Goal: Task Accomplishment & Management: Use online tool/utility

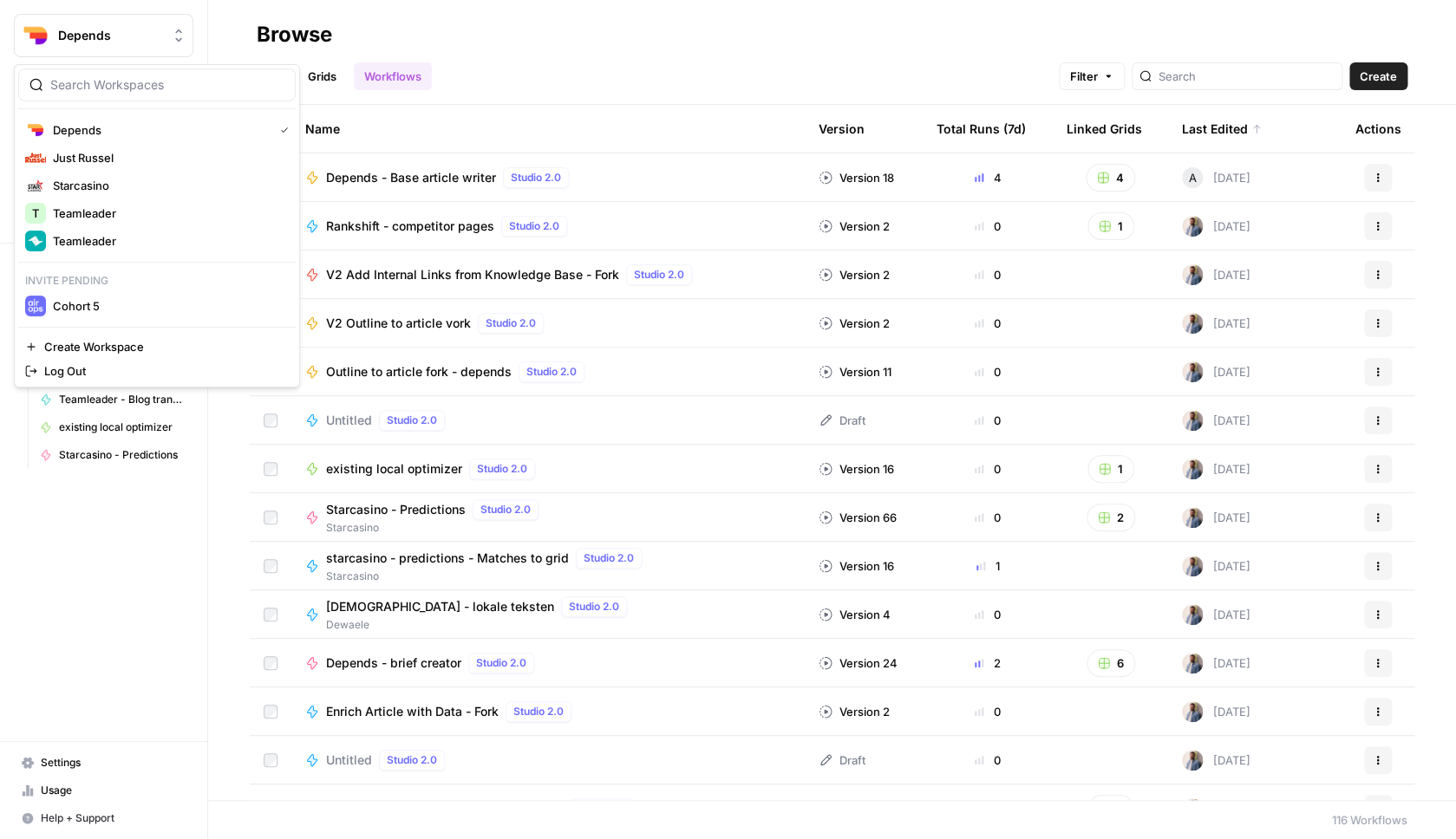
click at [151, 37] on span "Depends" at bounding box center [111, 35] width 105 height 17
click at [167, 248] on span "Teamleader" at bounding box center [167, 240] width 229 height 17
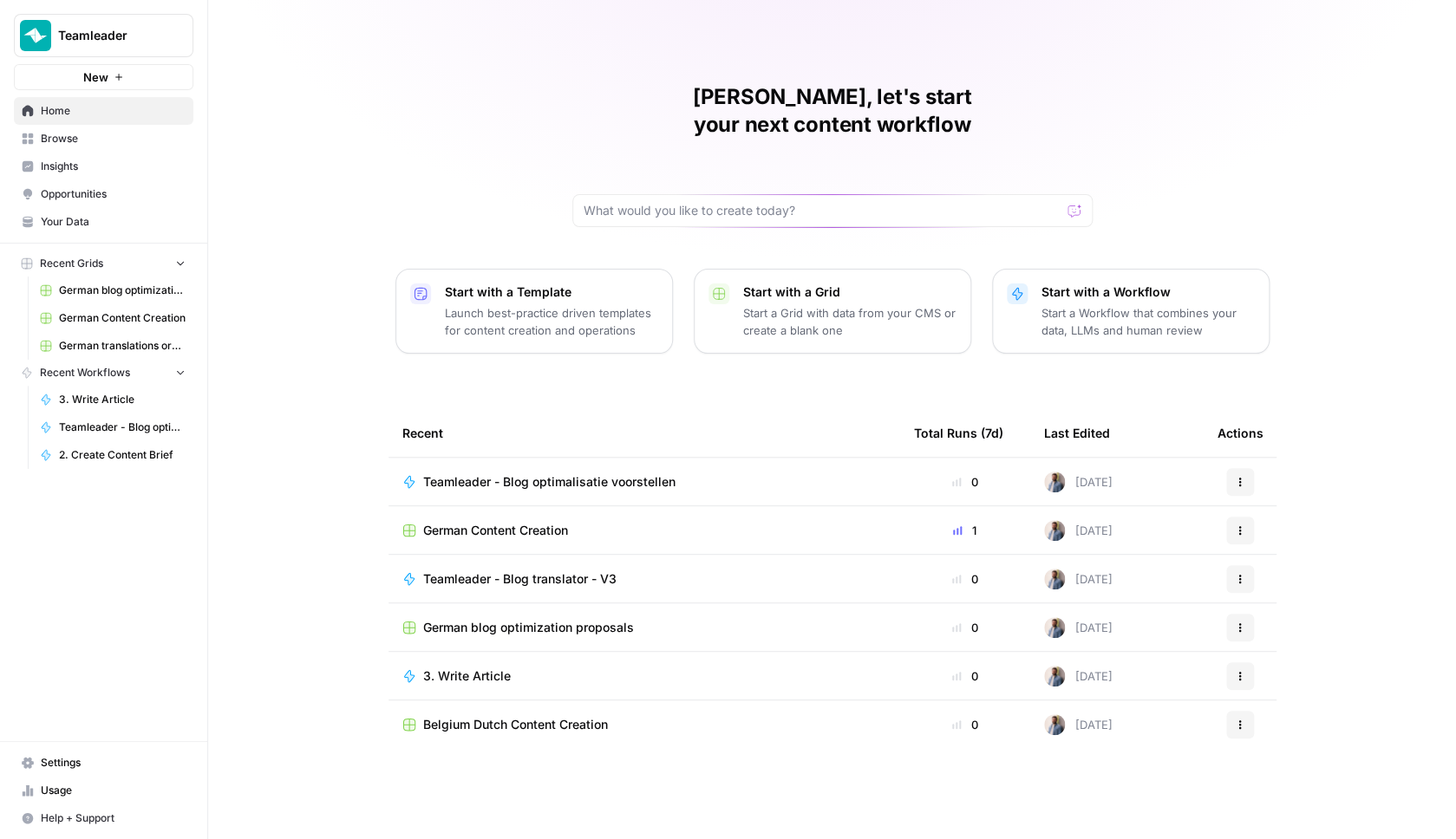
click at [484, 668] on span "3. Write Article" at bounding box center [466, 676] width 88 height 17
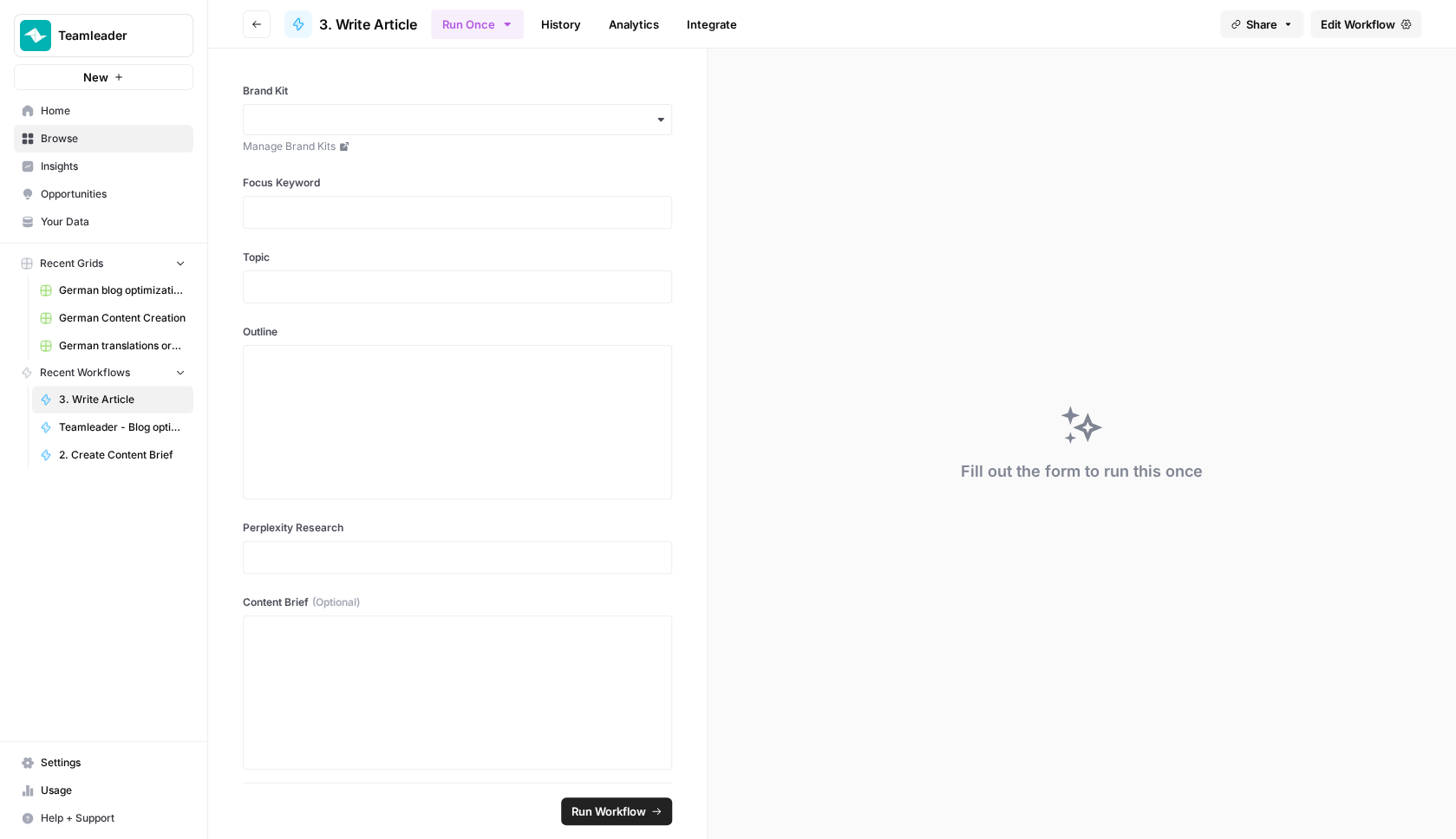
click at [1369, 15] on span "Edit Workflow" at bounding box center [1358, 24] width 74 height 17
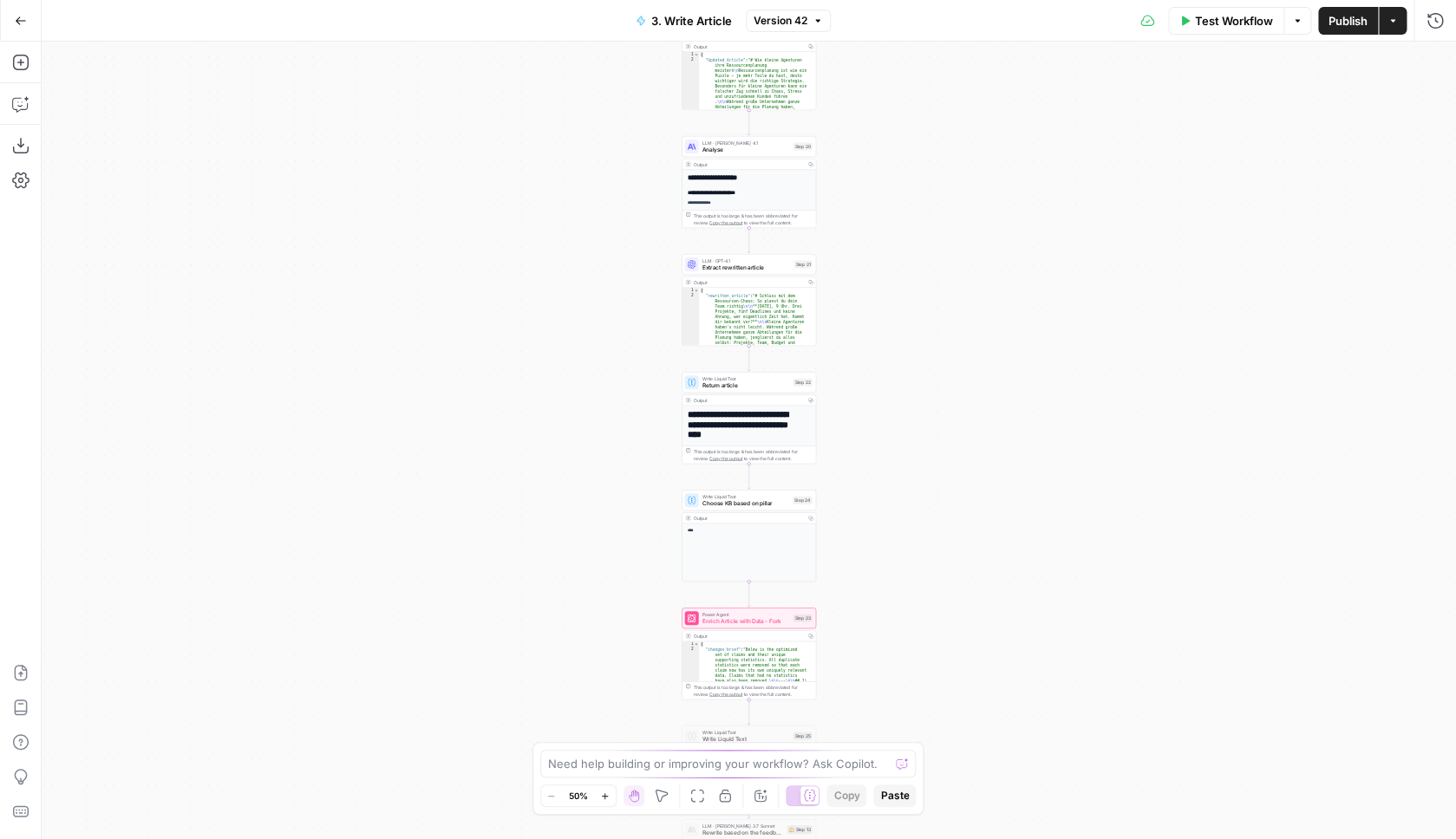
click at [24, 15] on icon "button" at bounding box center [20, 20] width 12 height 12
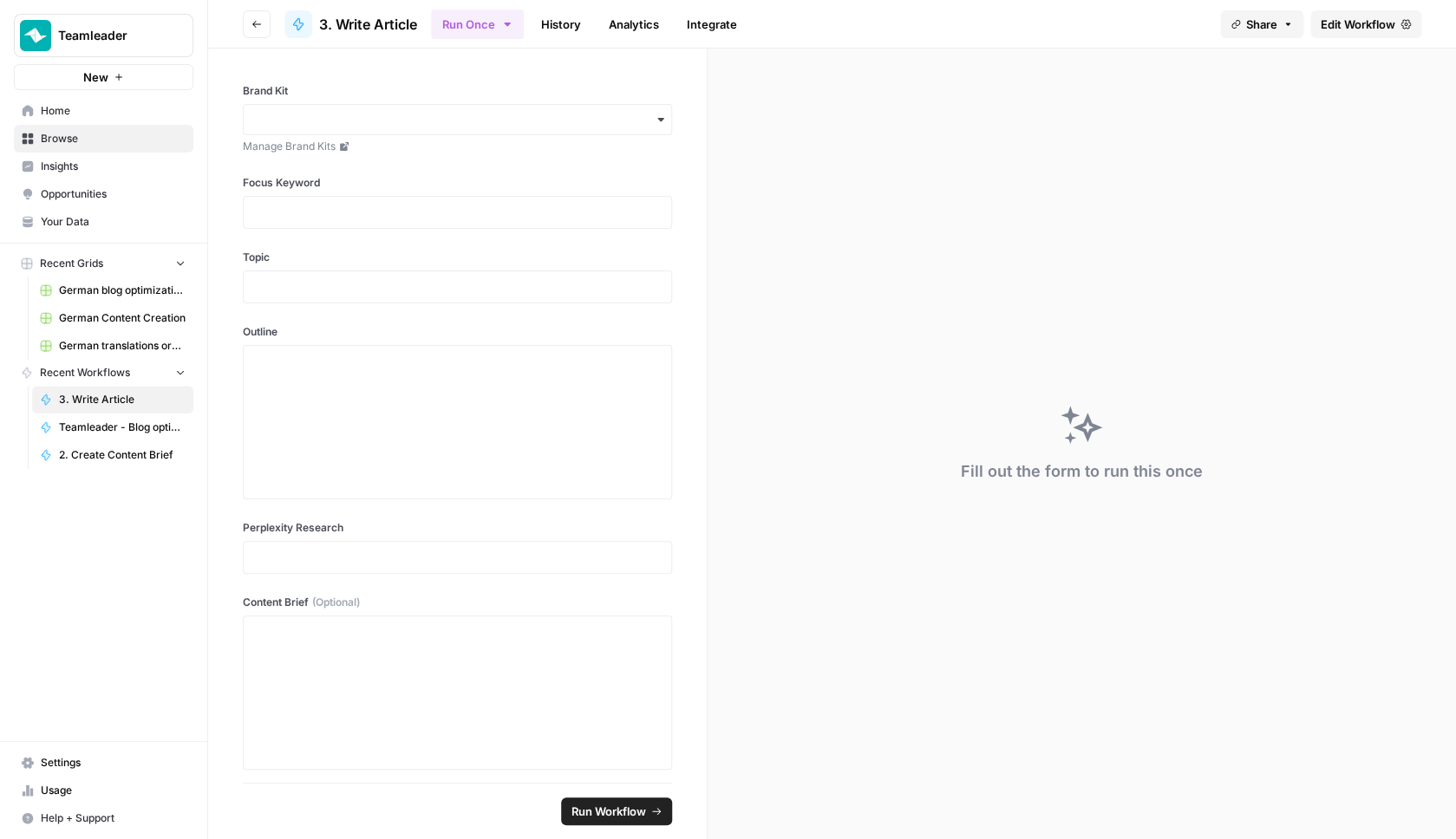
click at [108, 145] on span "Browse" at bounding box center [113, 138] width 145 height 15
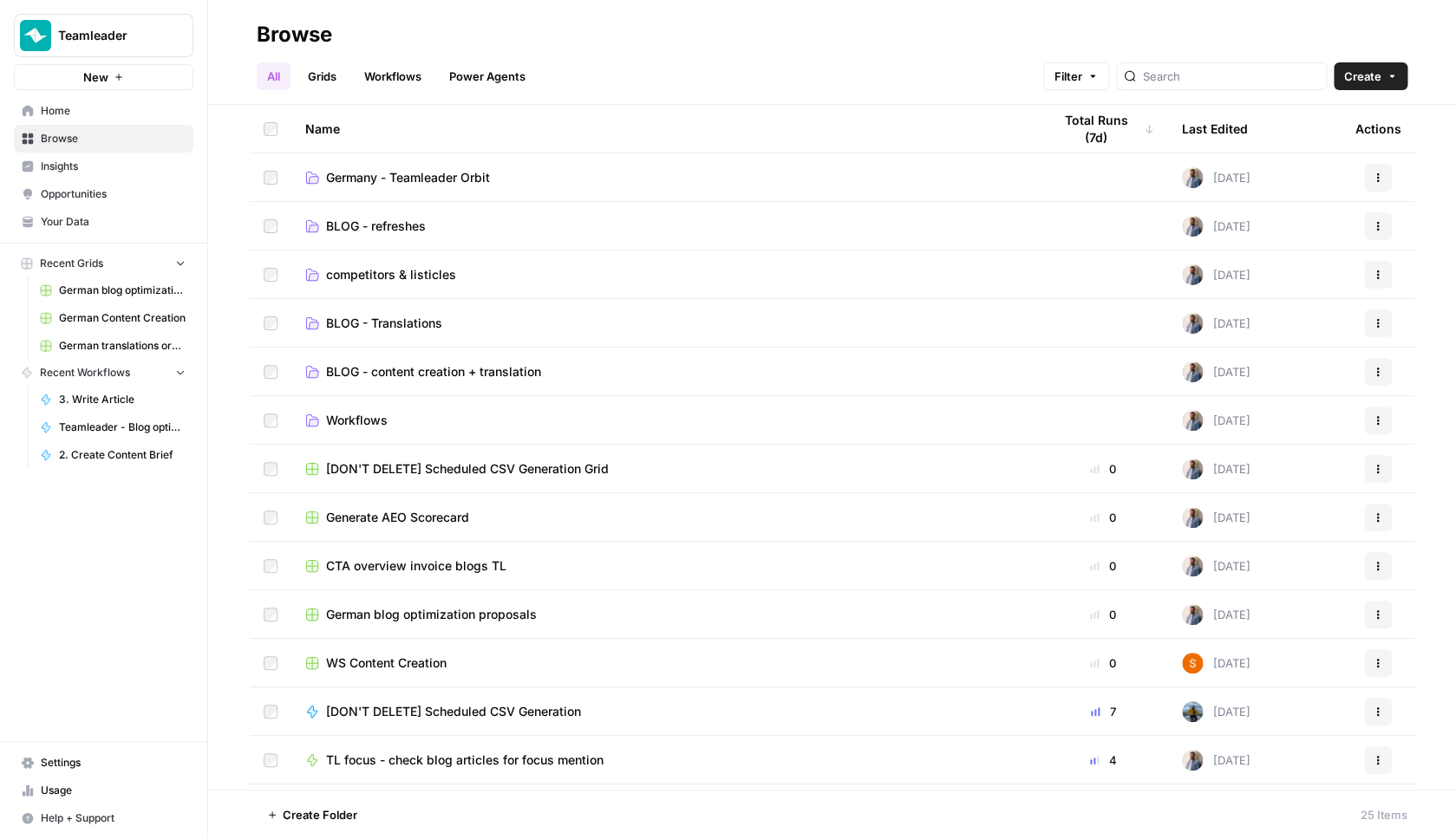
click at [323, 81] on link "Grids" at bounding box center [322, 76] width 49 height 28
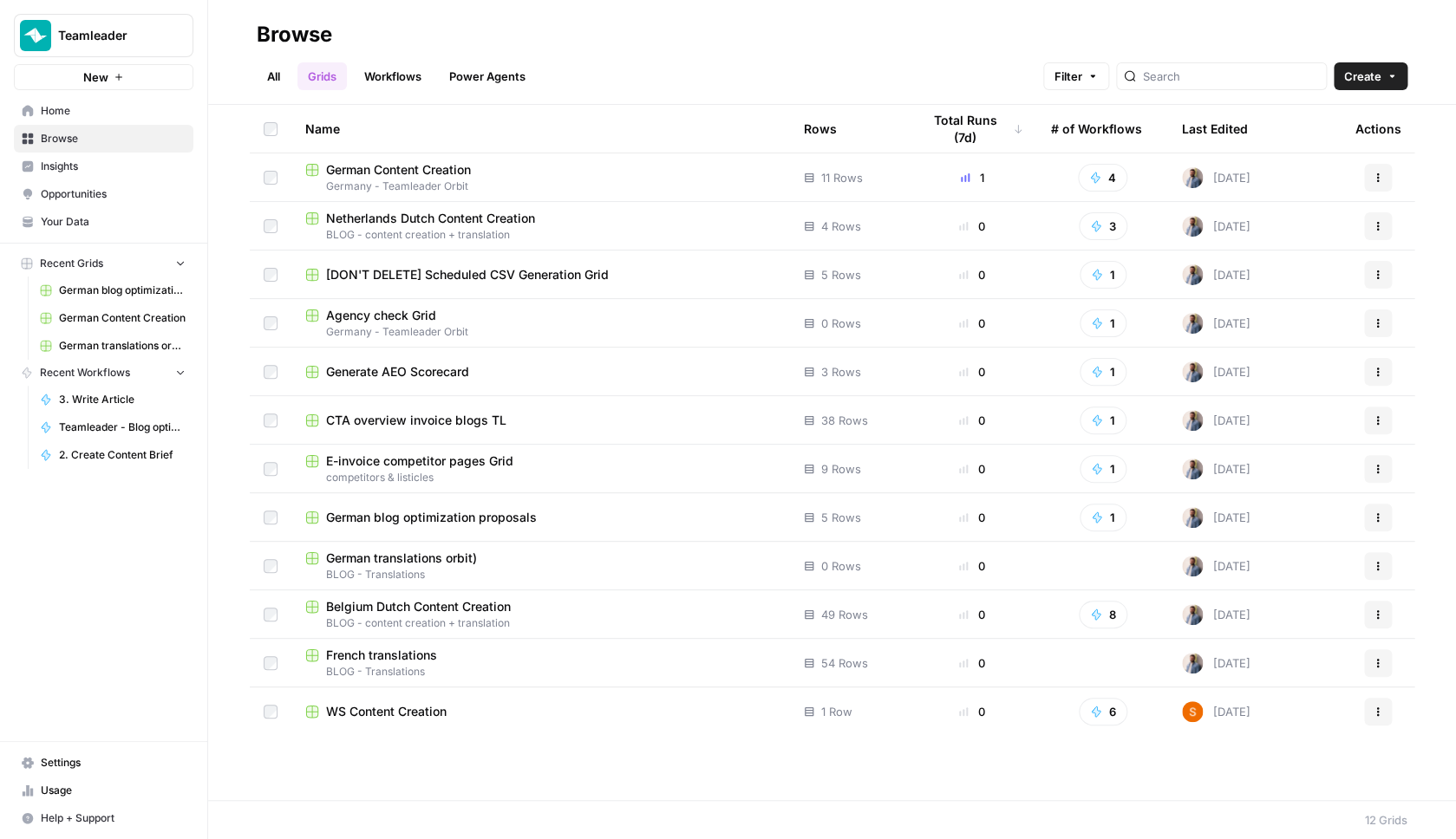
click at [449, 604] on span "Belgium Dutch Content Creation" at bounding box center [418, 606] width 185 height 17
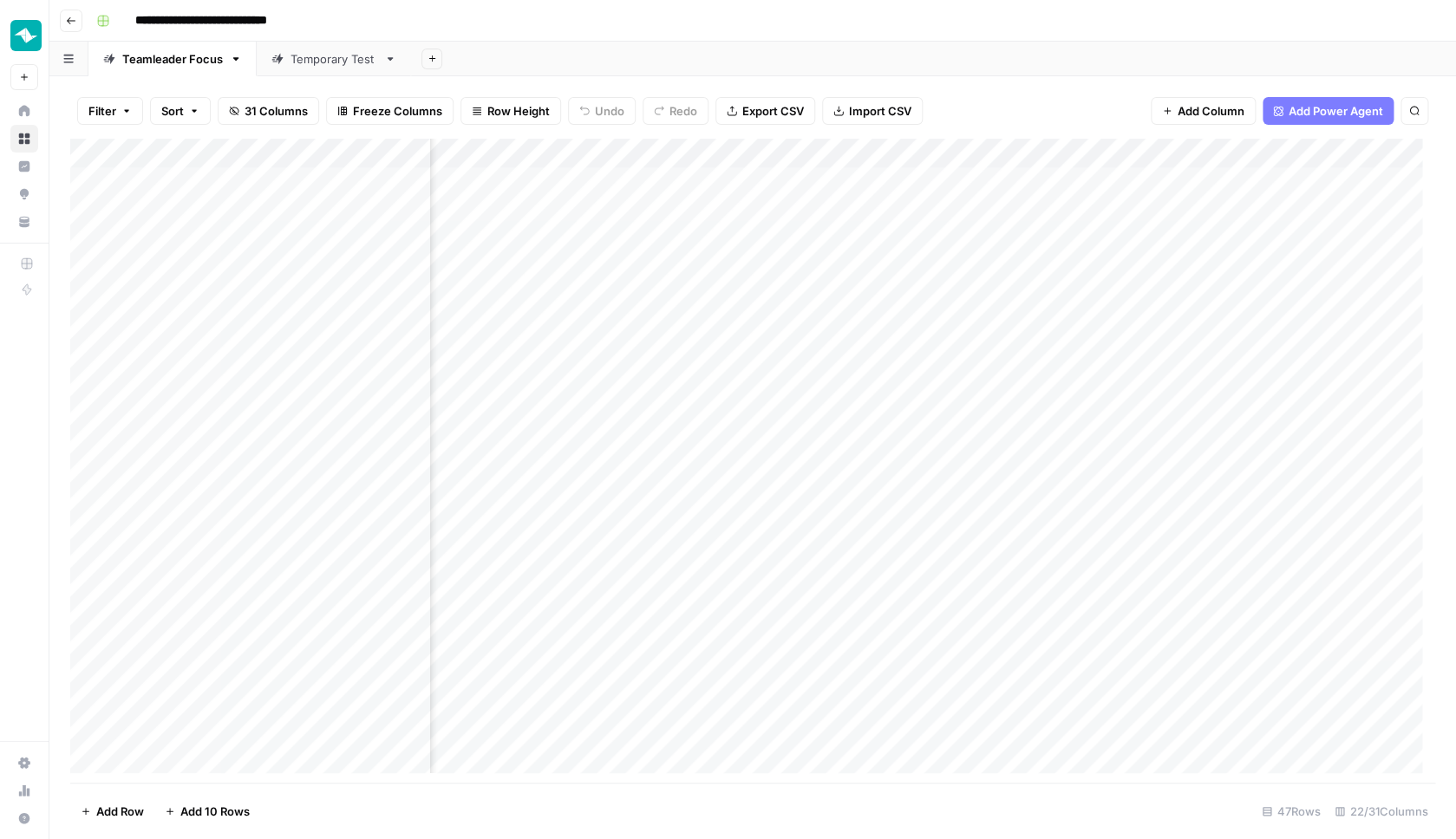
scroll to position [0, 2015]
click at [846, 149] on div "Add Column" at bounding box center [752, 463] width 1364 height 648
click at [795, 303] on span "Hide Column" at bounding box center [818, 295] width 151 height 17
